Goal: Task Accomplishment & Management: Manage account settings

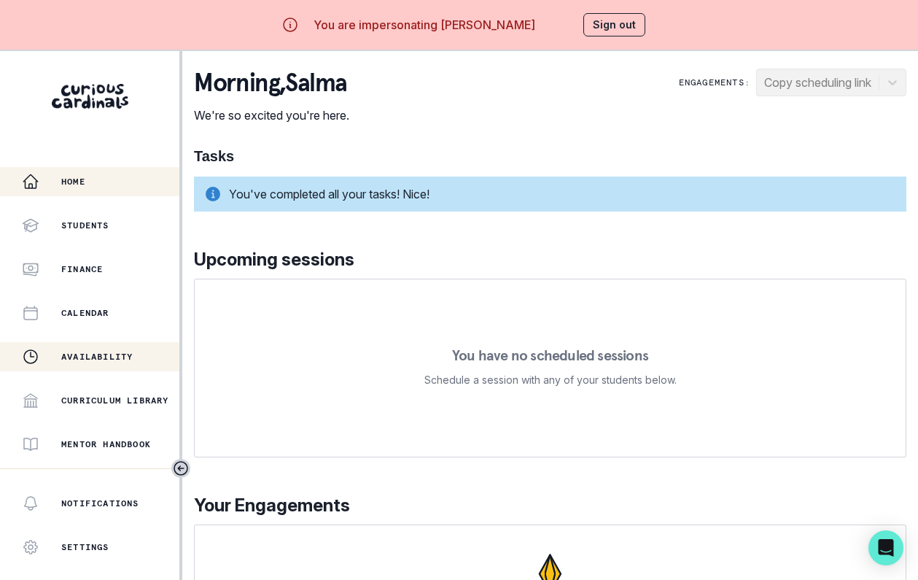
click at [107, 354] on p "Availability" at bounding box center [96, 357] width 71 height 12
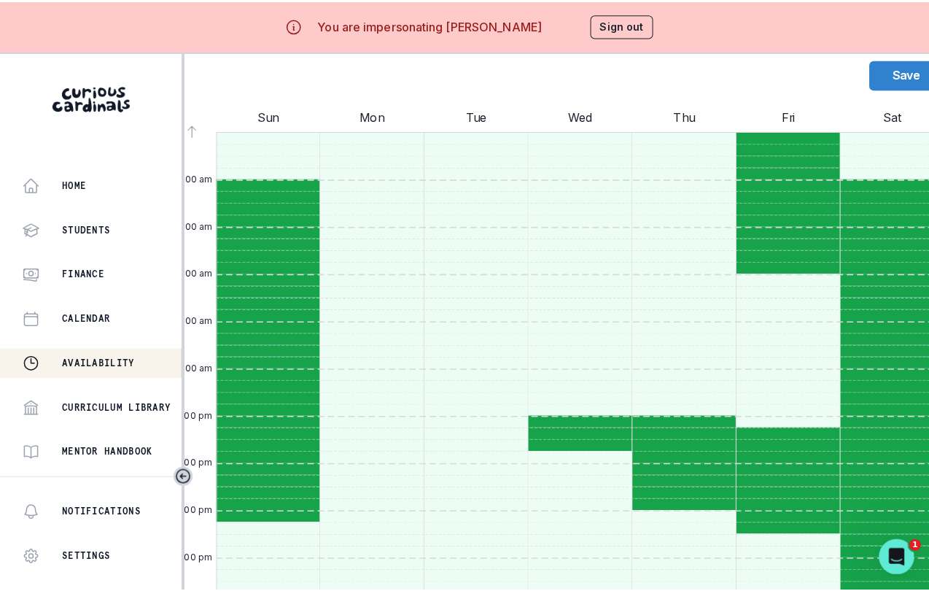
scroll to position [333, 0]
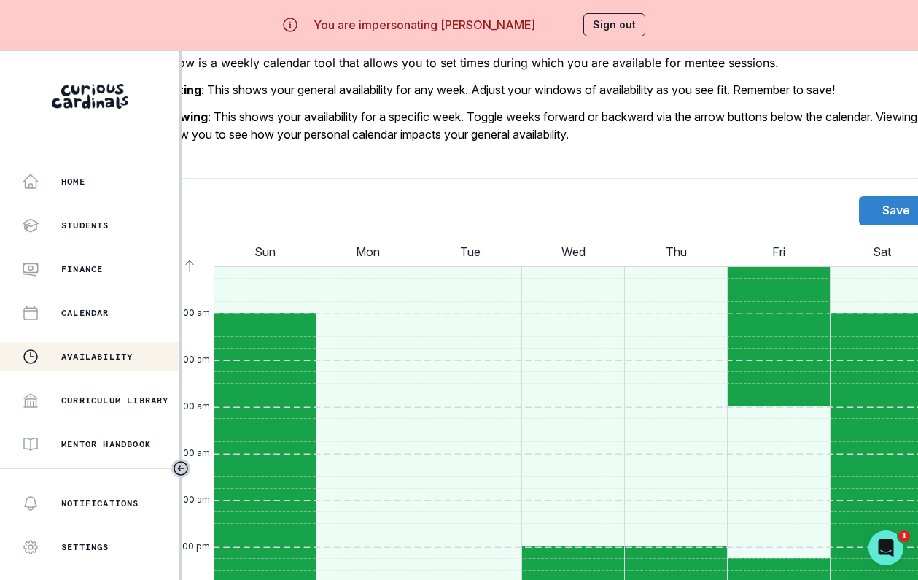
click at [622, 23] on button "Sign out" at bounding box center [615, 24] width 62 height 23
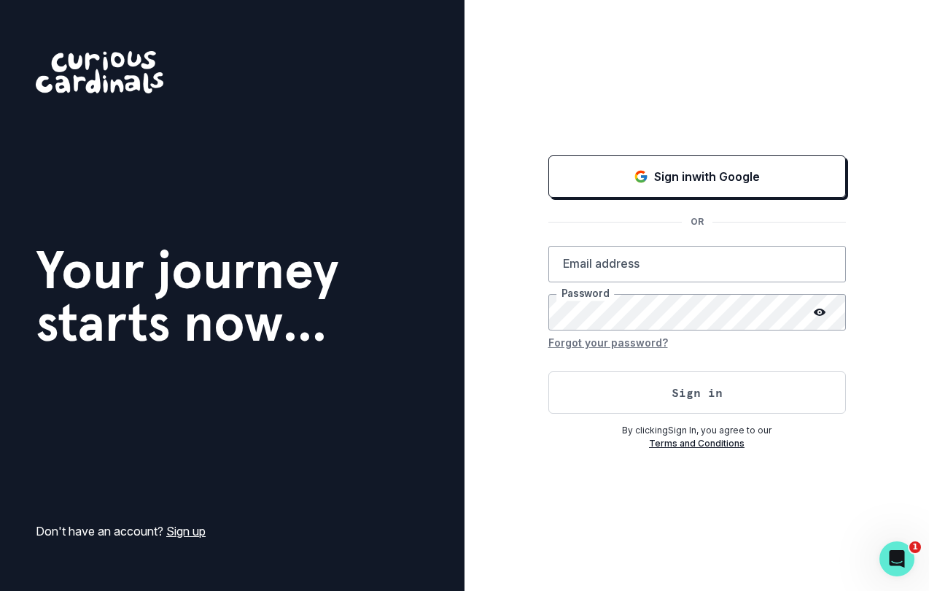
click at [663, 152] on div "Sign in with Google OR Email address Password Forgot your password? Sign in By …" at bounding box center [698, 301] width 298 height 298
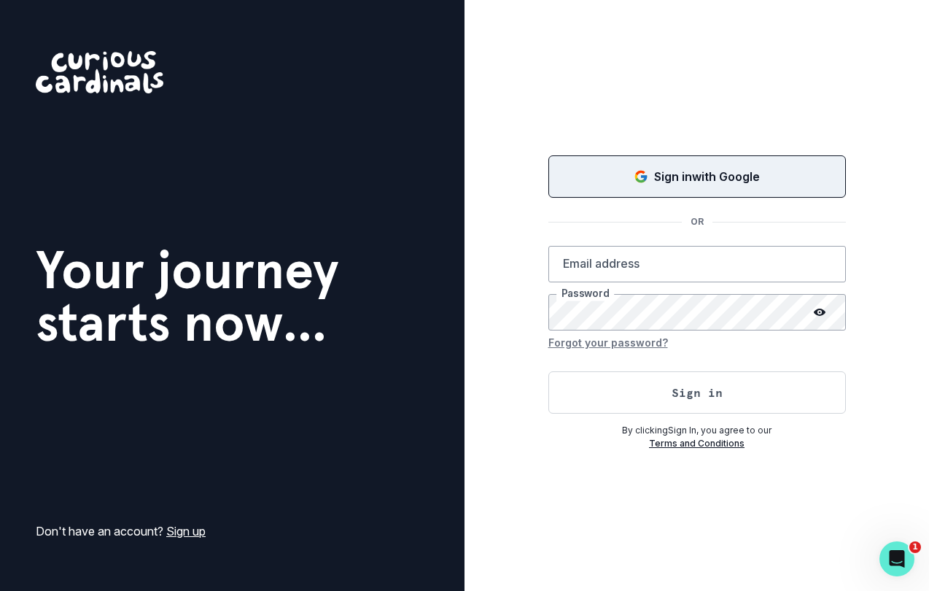
click at [659, 170] on p "Sign in with Google" at bounding box center [707, 177] width 106 height 18
